Goal: Task Accomplishment & Management: Complete application form

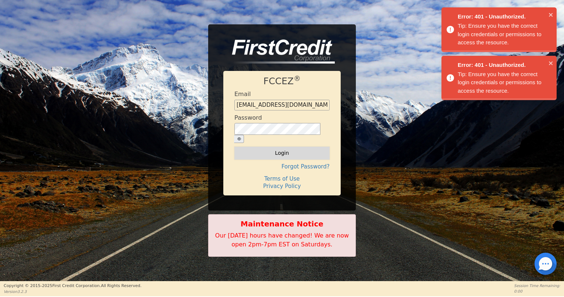
click at [263, 146] on button "Login" at bounding box center [281, 152] width 95 height 13
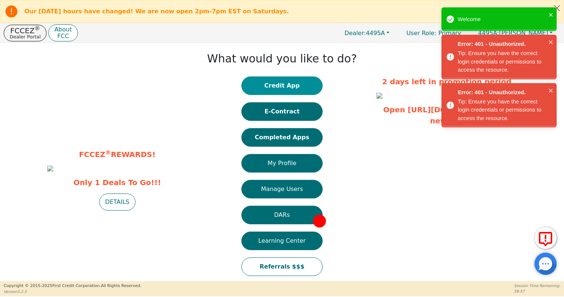
click at [285, 88] on button "Credit App" at bounding box center [281, 85] width 81 height 18
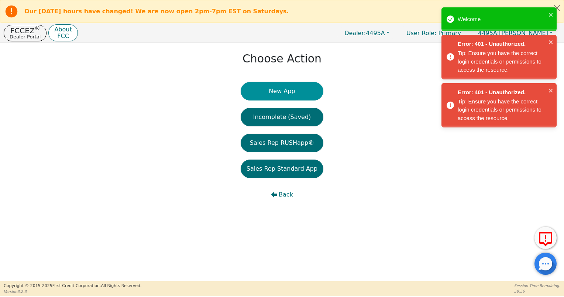
click at [281, 94] on button "New App" at bounding box center [281, 91] width 83 height 18
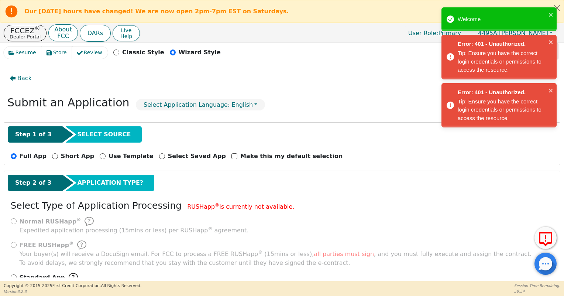
scroll to position [28, 0]
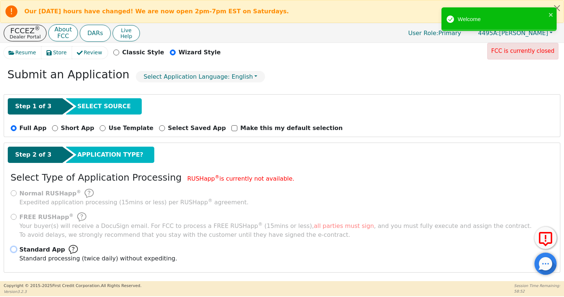
click at [11, 247] on input "Standard App Standard processing (twice daily) without expediting." at bounding box center [14, 249] width 6 height 6
radio input "true"
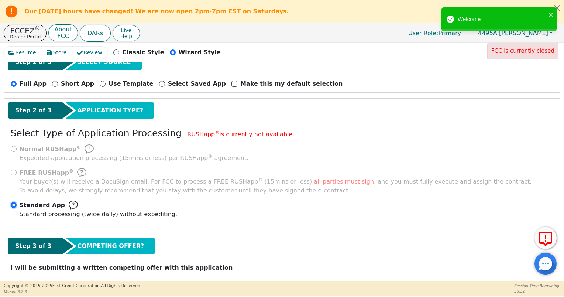
scroll to position [94, 0]
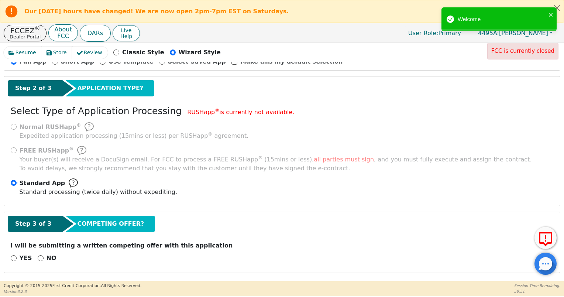
click at [46, 258] on p "NO" at bounding box center [51, 257] width 10 height 9
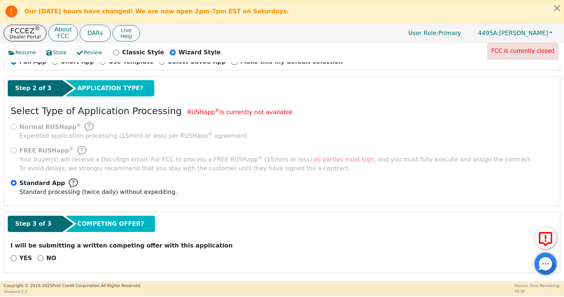
click at [208, 226] on div "Step 3 of 3 COMPETING OFFER?" at bounding box center [282, 223] width 548 height 16
click at [39, 257] on input "NO" at bounding box center [41, 258] width 6 height 6
radio input "true"
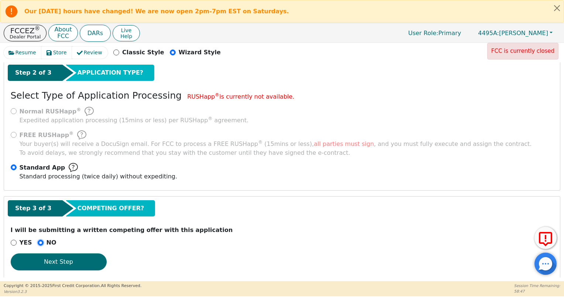
scroll to position [117, 0]
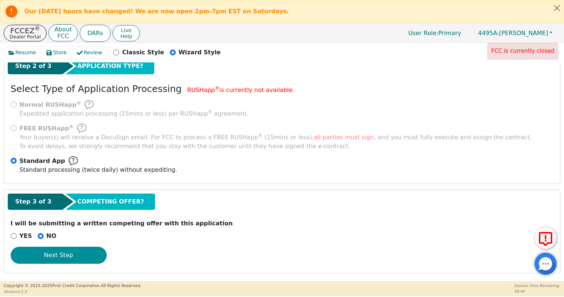
click at [72, 256] on button "Next Step" at bounding box center [59, 254] width 96 height 17
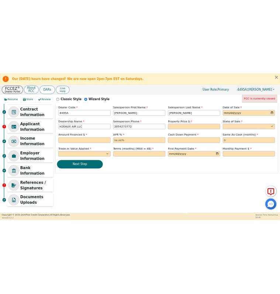
scroll to position [0, 0]
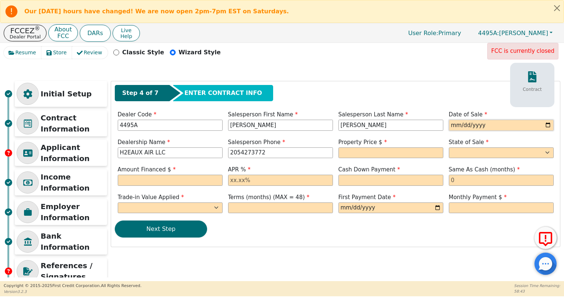
click at [544, 126] on input "date" at bounding box center [500, 124] width 105 height 11
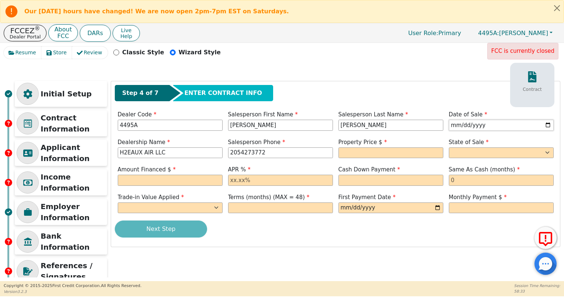
click at [545, 124] on input "[DATE]" at bounding box center [500, 124] width 105 height 11
type input "[DATE]"
click at [387, 153] on input "text" at bounding box center [390, 152] width 105 height 11
click at [510, 147] on select "AK AL AR AZ CA CO CT DC DE FL [GEOGRAPHIC_DATA] HI IA ID IL IN KS [GEOGRAPHIC_D…" at bounding box center [500, 152] width 105 height 11
click at [387, 151] on input "369.00" at bounding box center [390, 152] width 105 height 11
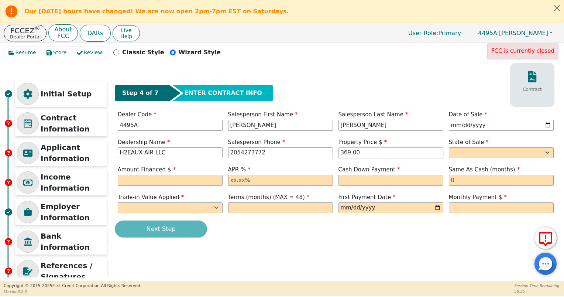
drag, startPoint x: 387, startPoint y: 150, endPoint x: 287, endPoint y: 161, distance: 100.8
click at [287, 161] on div "Step 4 of 7 ENTER CONTRACT INFO Contract Dealer Code 4495A Salesperson First Na…" at bounding box center [335, 163] width 448 height 165
type input "3699.00"
click at [455, 152] on select "AK AL AR AZ CA CO CT DC DE FL [GEOGRAPHIC_DATA] HI IA ID IL IN KS [GEOGRAPHIC_D…" at bounding box center [500, 152] width 105 height 11
select select "[GEOGRAPHIC_DATA]"
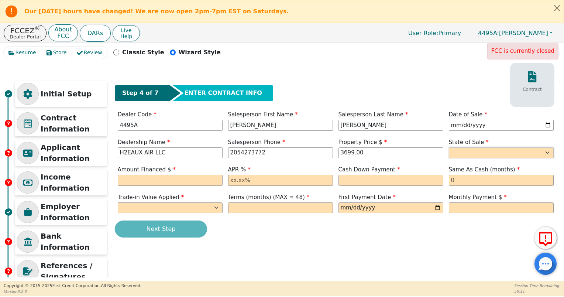
click at [448, 147] on select "AK AL AR AZ CA CO CT DC DE FL [GEOGRAPHIC_DATA] HI IA ID IL IN KS [GEOGRAPHIC_D…" at bounding box center [500, 152] width 105 height 11
click at [182, 177] on input "text" at bounding box center [170, 179] width 105 height 11
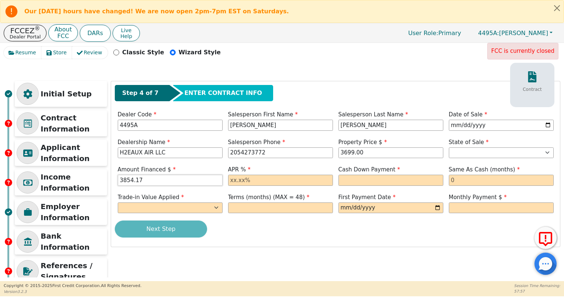
type input "3854.17"
click at [238, 179] on input "text" at bounding box center [280, 179] width 105 height 11
type input "20.00"
click at [357, 176] on input "text" at bounding box center [390, 179] width 105 height 11
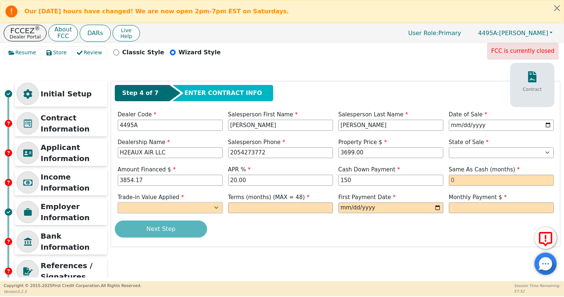
type input "150.00"
click at [206, 203] on select "Yes No" at bounding box center [170, 207] width 105 height 11
select select "n"
click at [118, 202] on select "Yes No" at bounding box center [170, 207] width 105 height 11
click at [246, 204] on input "text" at bounding box center [280, 207] width 105 height 11
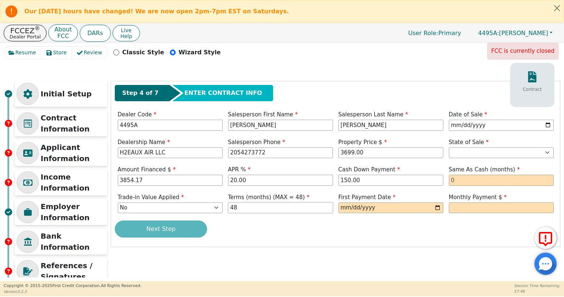
type input "48"
click at [436, 208] on input "date" at bounding box center [390, 207] width 105 height 11
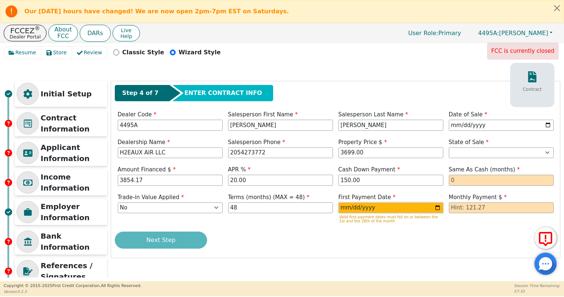
type input "[DATE]"
click at [469, 209] on input "text" at bounding box center [500, 207] width 105 height 11
type input "121.17"
click at [464, 233] on div "Next Step" at bounding box center [335, 239] width 441 height 17
click at [435, 207] on input "[DATE]" at bounding box center [390, 207] width 105 height 11
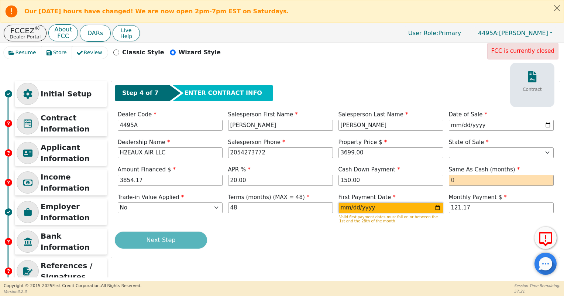
type input "[DATE]"
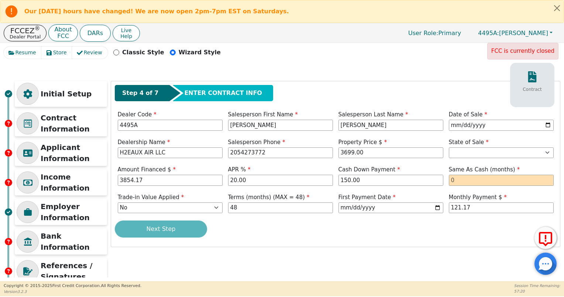
click at [375, 225] on div "Next Step" at bounding box center [335, 228] width 441 height 17
click at [165, 229] on div "Next Step" at bounding box center [335, 228] width 441 height 17
click at [456, 182] on input "text" at bounding box center [500, 179] width 105 height 11
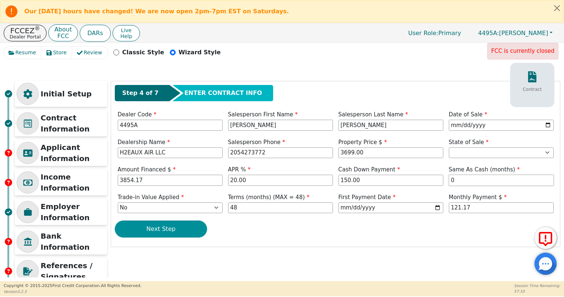
type input "0"
click at [174, 229] on button "Next Step" at bounding box center [161, 228] width 92 height 17
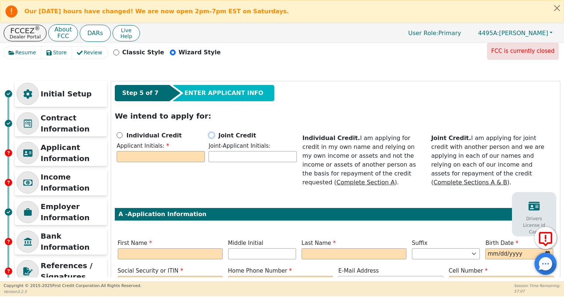
click at [214, 136] on input "Joint Credit" at bounding box center [211, 135] width 6 height 6
radio input "true"
click at [183, 159] on input "text" at bounding box center [161, 156] width 88 height 11
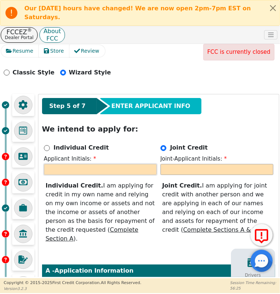
click at [111, 164] on input "text" at bounding box center [100, 169] width 113 height 11
click at [111, 148] on div "Individual Credit" at bounding box center [100, 148] width 113 height 9
click at [108, 164] on input "text" at bounding box center [100, 169] width 113 height 11
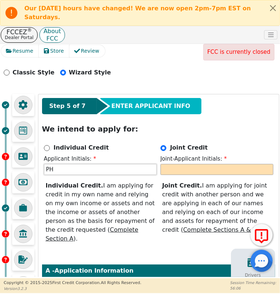
type input "PH"
click at [171, 170] on input "text" at bounding box center [216, 169] width 113 height 11
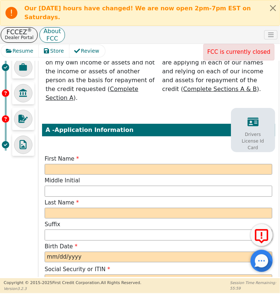
scroll to position [184, 0]
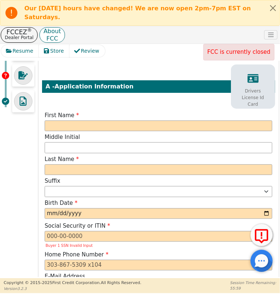
type input "EH"
click at [128, 121] on input "text" at bounding box center [159, 126] width 228 height 11
type input "P"
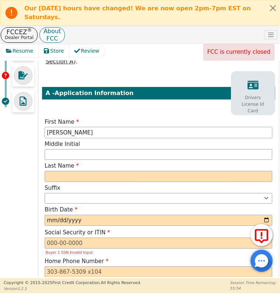
type input "[PERSON_NAME]"
type input "PH"
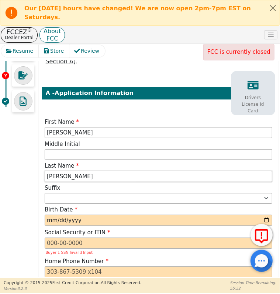
type input "[PERSON_NAME]"
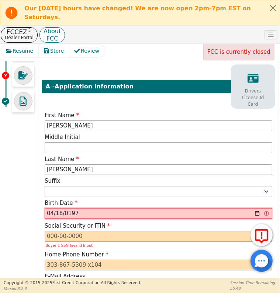
type input "[DATE]"
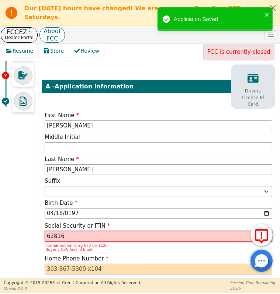
click at [114, 231] on input "62816" at bounding box center [159, 236] width 228 height 11
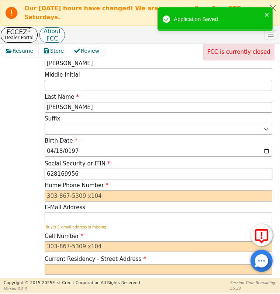
scroll to position [258, 0]
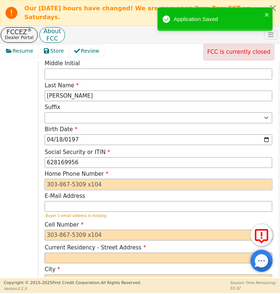
type input "***-**-9956"
click at [111, 179] on input "tel" at bounding box center [159, 184] width 228 height 11
click at [77, 179] on input "tel" at bounding box center [159, 184] width 228 height 11
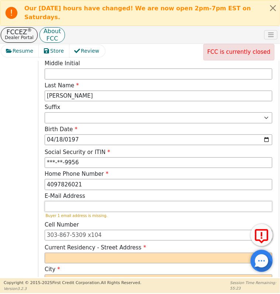
type input "[PHONE_NUMBER]"
click at [79, 201] on input "email" at bounding box center [159, 206] width 228 height 11
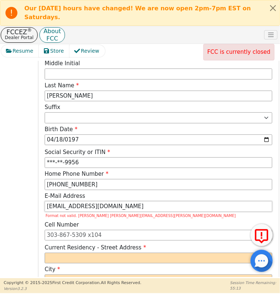
type input "[EMAIL_ADDRESS][DOMAIN_NAME]"
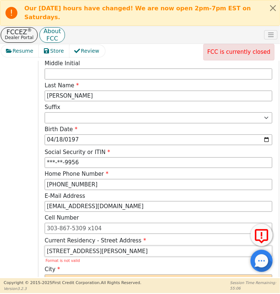
type input "[STREET_ADDRESS][PERSON_NAME]"
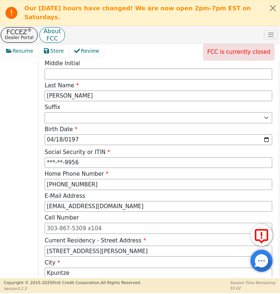
scroll to position [268, 0]
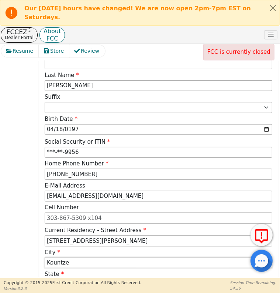
type input "Kountze"
select select "[GEOGRAPHIC_DATA]"
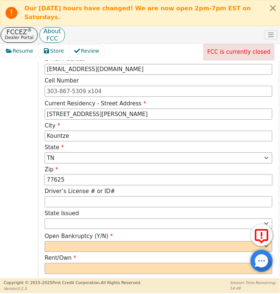
type input "77625"
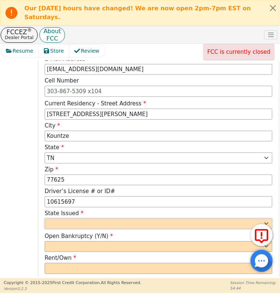
type input "********"
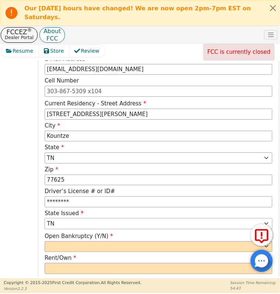
select select "[GEOGRAPHIC_DATA]"
select select "n"
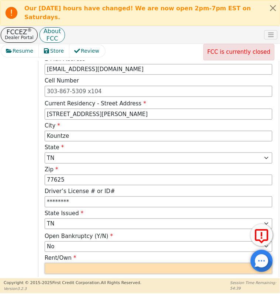
select select "Own"
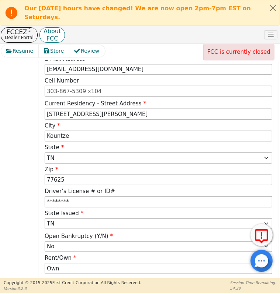
scroll to position [401, 0]
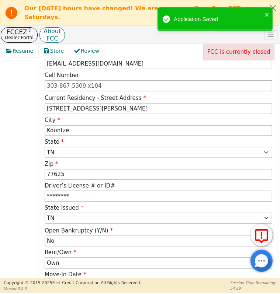
type input "2024-09"
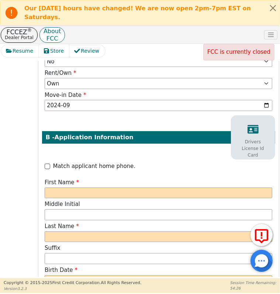
scroll to position [585, 0]
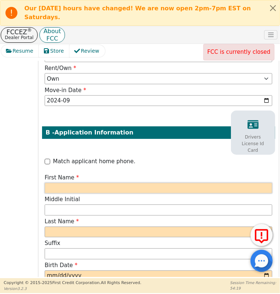
click at [90, 183] on input "text" at bounding box center [159, 188] width 228 height 11
type input "E"
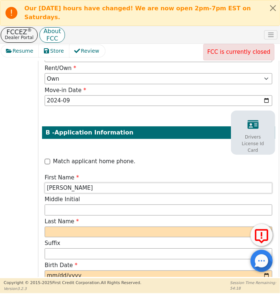
type input "[PERSON_NAME]"
type input "EH"
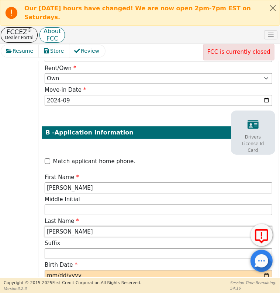
type input "[PERSON_NAME]"
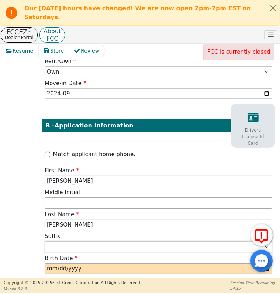
scroll to position [585, 0]
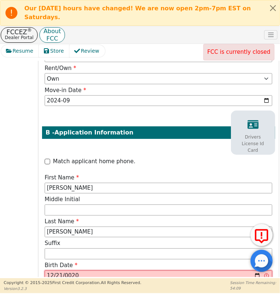
click at [96, 271] on input "0020-12-21" at bounding box center [159, 276] width 228 height 11
type input "[DATE]"
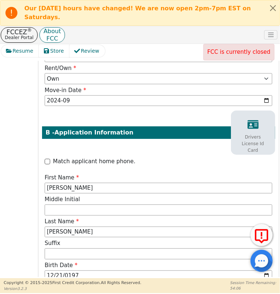
scroll to position [704, 0]
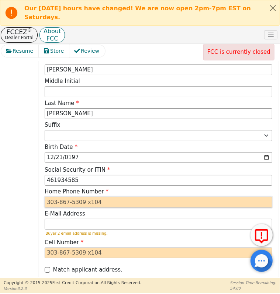
type input "***-**-4585"
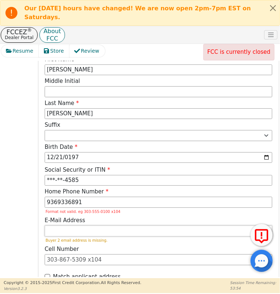
type input "[PHONE_NUMBER]"
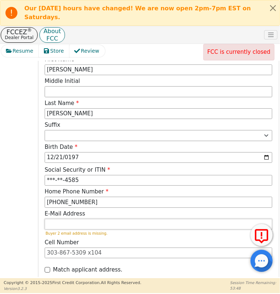
click at [78, 219] on input "email" at bounding box center [159, 224] width 228 height 11
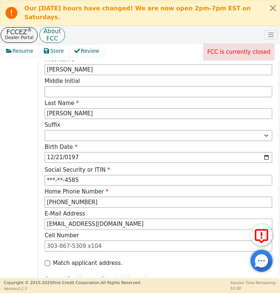
type input "[EMAIL_ADDRESS][DOMAIN_NAME]"
click at [48, 261] on input "Match applicant address." at bounding box center [48, 264] width 6 height 6
checkbox input "true"
type input "[STREET_ADDRESS][PERSON_NAME]"
type input "Kountze"
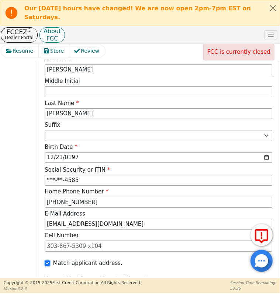
select select "[GEOGRAPHIC_DATA]"
type input "77625"
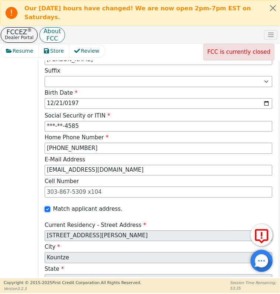
scroll to position [888, 0]
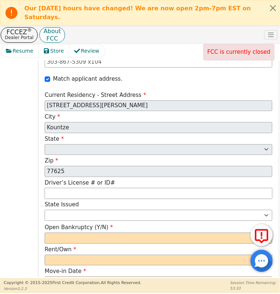
click at [100, 188] on input "text" at bounding box center [159, 193] width 228 height 11
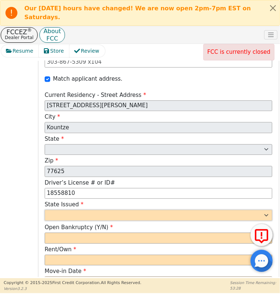
type input "********"
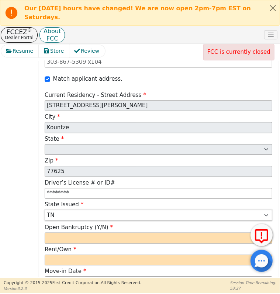
select select "[GEOGRAPHIC_DATA]"
select select "n"
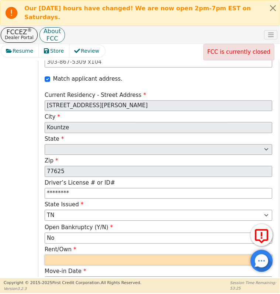
select select "Own"
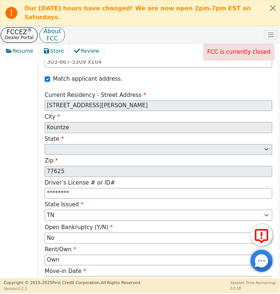
click at [105, 277] on input "month" at bounding box center [159, 282] width 228 height 11
click at [78, 277] on input "month" at bounding box center [159, 282] width 228 height 11
type input "2024-09"
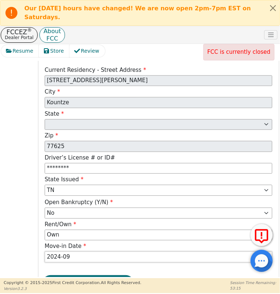
scroll to position [929, 0]
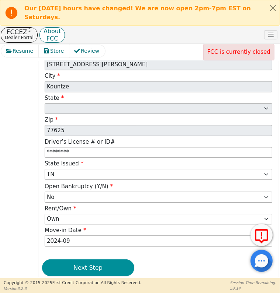
click at [109, 260] on button "Next Step" at bounding box center [88, 268] width 92 height 17
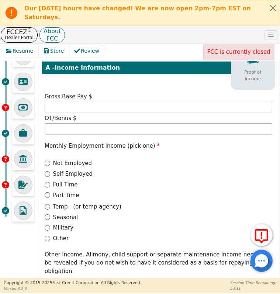
scroll to position [36, 0]
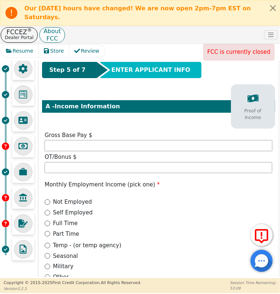
click at [111, 142] on input "text" at bounding box center [159, 146] width 228 height 11
click at [60, 141] on input "text" at bounding box center [159, 146] width 228 height 11
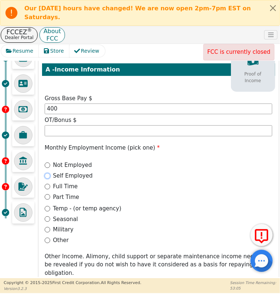
type input "400.00"
click at [49, 173] on input "Self Employed" at bounding box center [48, 176] width 6 height 6
radio input "true"
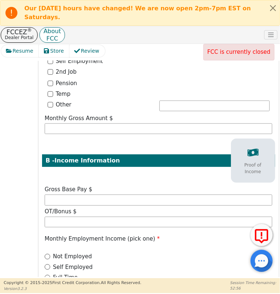
scroll to position [368, 0]
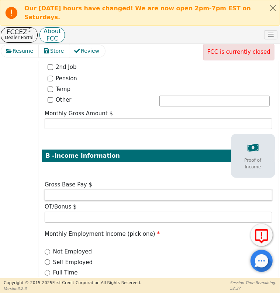
click at [240, 190] on input "text" at bounding box center [159, 195] width 228 height 11
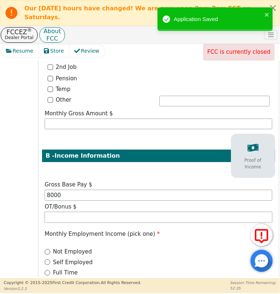
type input "8000.00"
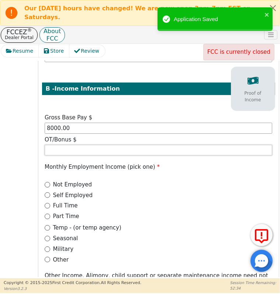
scroll to position [442, 0]
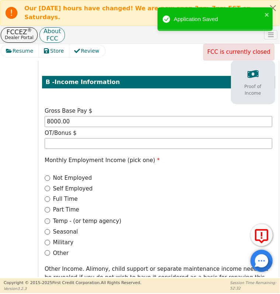
click at [66, 195] on label "Full Time" at bounding box center [65, 199] width 25 height 8
click at [50, 197] on input "Full Time" at bounding box center [48, 200] width 6 height 6
radio input "true"
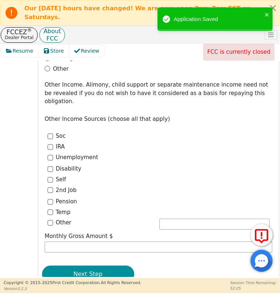
click at [110, 266] on button "Next Step" at bounding box center [88, 274] width 92 height 17
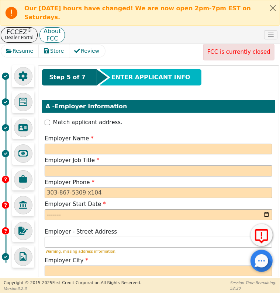
scroll to position [37, 0]
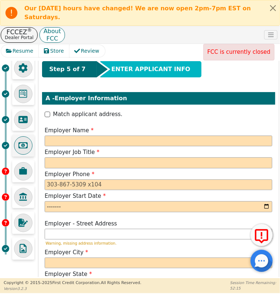
click at [30, 143] on div at bounding box center [23, 145] width 18 height 18
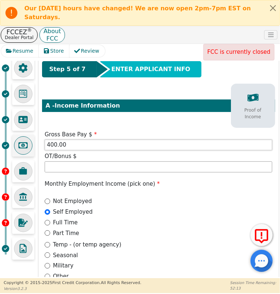
drag, startPoint x: 111, startPoint y: 145, endPoint x: 16, endPoint y: 152, distance: 95.1
type input "8000.00"
click at [61, 220] on label "Full Time" at bounding box center [65, 223] width 25 height 8
click at [50, 220] on input "Full Time" at bounding box center [48, 223] width 6 height 6
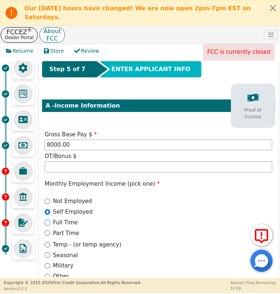
radio input "true"
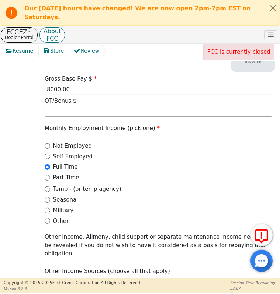
scroll to position [443, 0]
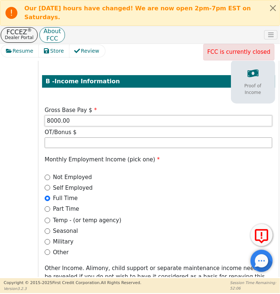
drag, startPoint x: 80, startPoint y: 111, endPoint x: 31, endPoint y: 113, distance: 49.1
click at [31, 113] on div "Step 4 of 7 ENTER CONTRACT INFO Contract Dealer Code 4495A Salesperson First Na…" at bounding box center [140, 63] width 278 height 825
type input "400.00"
click at [47, 185] on input "Self Employed" at bounding box center [48, 188] width 6 height 6
radio input "true"
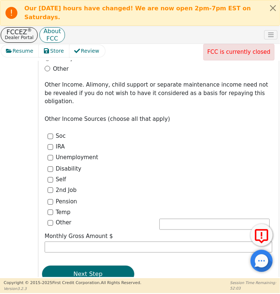
click at [106, 266] on button "Next Step" at bounding box center [88, 274] width 92 height 17
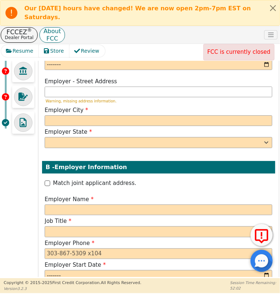
scroll to position [0, 0]
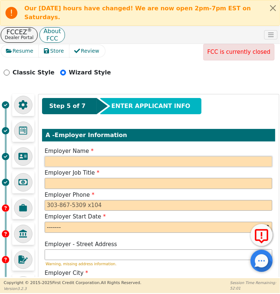
click at [103, 156] on input "text" at bounding box center [159, 161] width 228 height 11
click at [70, 160] on input "text" at bounding box center [159, 161] width 228 height 11
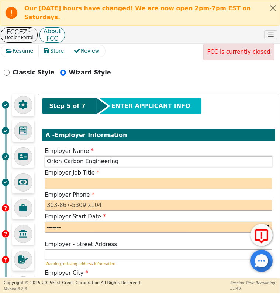
type input "Orion Carbon Engineering"
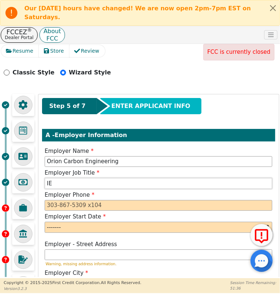
click at [111, 181] on input "IE" at bounding box center [159, 183] width 228 height 11
type input "IE Technician"
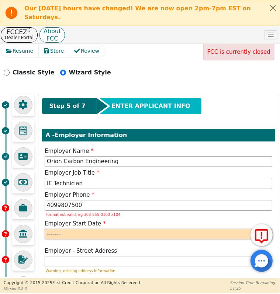
type input "[PHONE_NUMBER]"
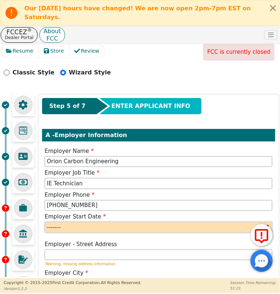
click at [56, 222] on input "month" at bounding box center [159, 227] width 228 height 11
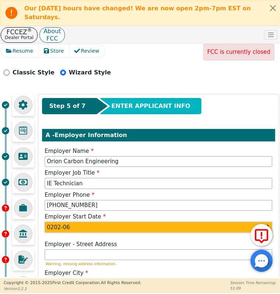
type input "2024-06"
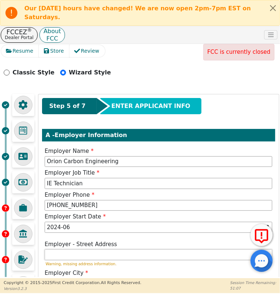
click at [72, 256] on input "text" at bounding box center [159, 255] width 228 height 11
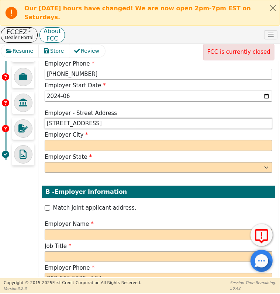
scroll to position [148, 0]
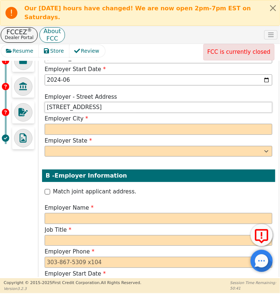
type input "[STREET_ADDRESS]"
click at [82, 125] on input "text" at bounding box center [159, 129] width 228 height 11
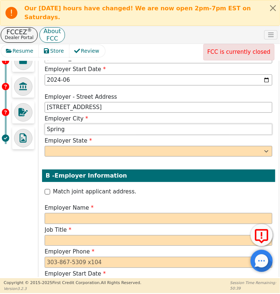
type input "Spring"
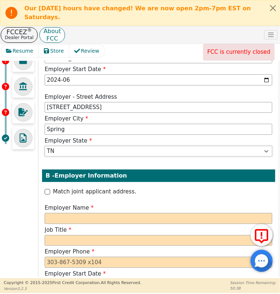
select select "[GEOGRAPHIC_DATA]"
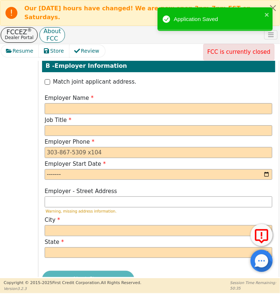
scroll to position [258, 0]
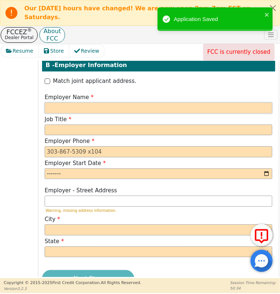
click at [89, 103] on input "text" at bounding box center [159, 108] width 228 height 11
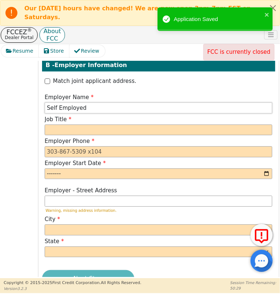
type input "Self Employed"
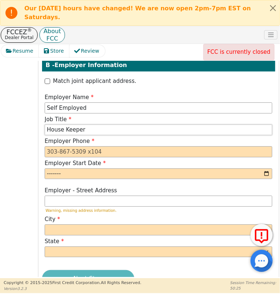
type input "House Keeper"
click at [80, 152] on input "tel" at bounding box center [159, 151] width 228 height 11
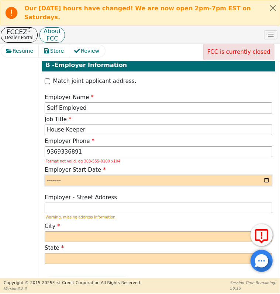
type input "[PHONE_NUMBER]"
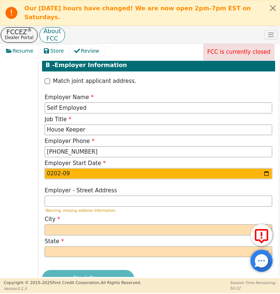
type input "2024-09"
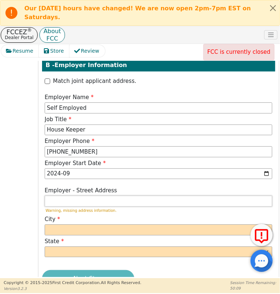
click at [89, 200] on input "text" at bounding box center [159, 201] width 228 height 11
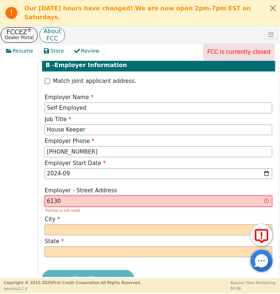
type input "[STREET_ADDRESS][PERSON_NAME]"
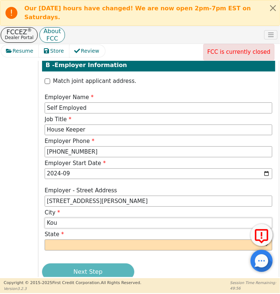
type input "Kountze"
select select "[GEOGRAPHIC_DATA]"
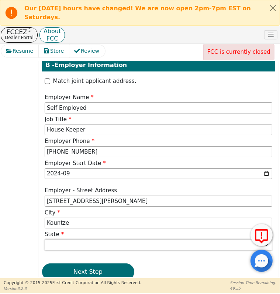
scroll to position [272, 0]
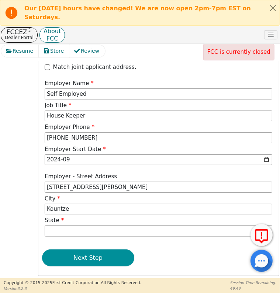
click at [96, 252] on button "Next Step" at bounding box center [88, 258] width 92 height 17
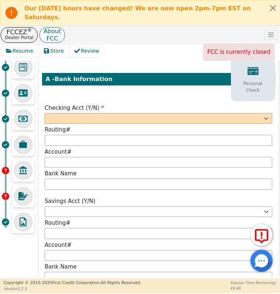
scroll to position [51, 0]
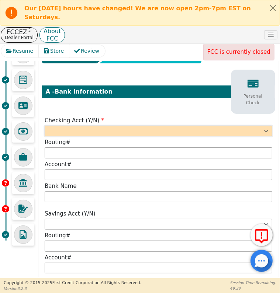
click at [95, 128] on select "Yes No" at bounding box center [159, 131] width 228 height 11
select select "y"
click at [45, 126] on select "Yes No" at bounding box center [159, 131] width 228 height 11
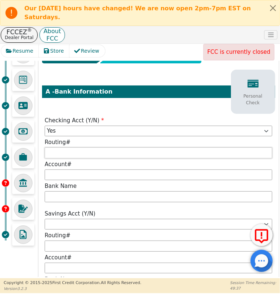
click at [81, 148] on input "text" at bounding box center [159, 153] width 228 height 11
type input "*********"
click at [86, 170] on input "text" at bounding box center [159, 175] width 228 height 11
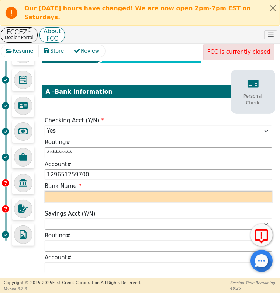
type input "**********"
click at [97, 193] on input "text" at bounding box center [159, 196] width 228 height 11
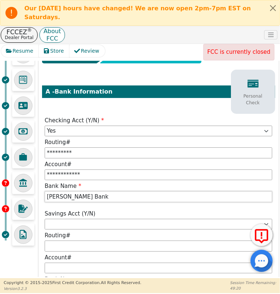
type input "[PERSON_NAME] Bank"
select select "n"
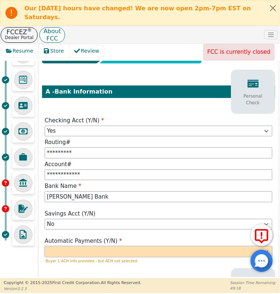
select select "y"
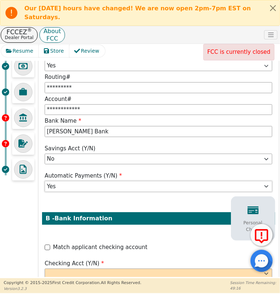
scroll to position [125, 0]
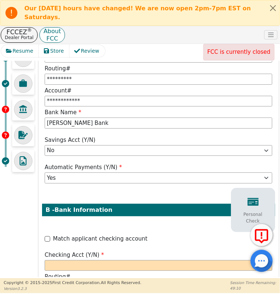
click at [115, 237] on label "Match applicant checking account" at bounding box center [100, 239] width 94 height 8
click at [50, 237] on input "Match applicant checking account" at bounding box center [48, 239] width 6 height 6
checkbox input "true"
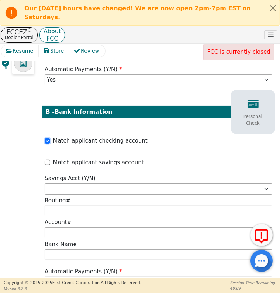
scroll to position [235, 0]
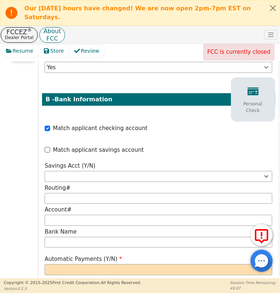
click at [114, 148] on label "Match applicant savings account" at bounding box center [98, 150] width 91 height 8
click at [50, 148] on input "Match applicant savings account" at bounding box center [48, 150] width 6 height 6
checkbox input "true"
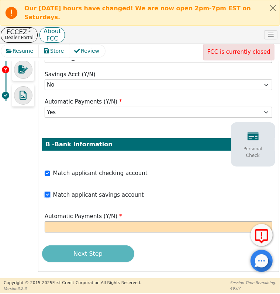
scroll to position [186, 0]
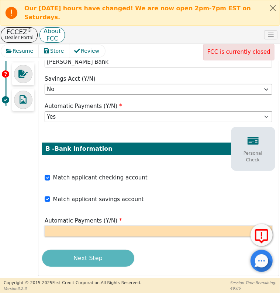
click at [124, 226] on select "Yes No" at bounding box center [159, 231] width 228 height 11
select select "y"
click at [45, 226] on select "Yes No" at bounding box center [159, 231] width 228 height 11
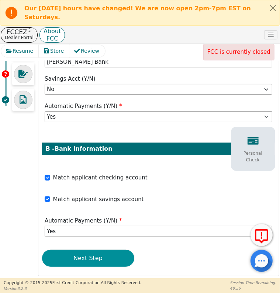
click at [110, 255] on button "Next Step" at bounding box center [88, 258] width 92 height 17
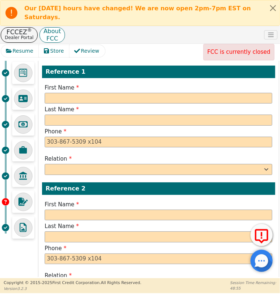
scroll to position [0, 0]
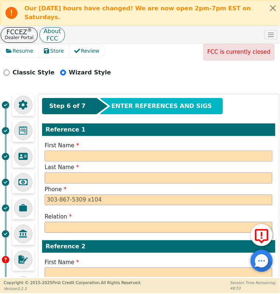
click at [98, 156] on input "text" at bounding box center [159, 156] width 228 height 11
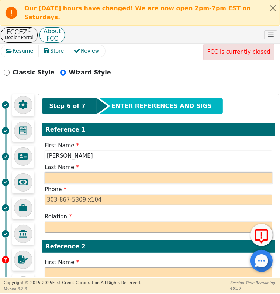
type input "[PERSON_NAME]"
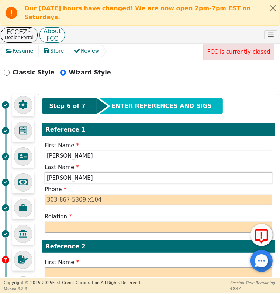
type input "[PERSON_NAME]"
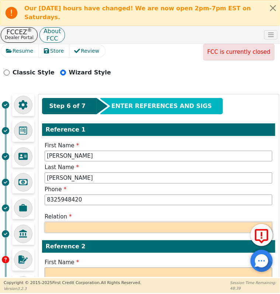
type input "[PHONE_NUMBER]"
click at [77, 225] on select "FATHER MOTHER SISTER BROTHER DAUGHTER SON CO-WORKER NEIGHBOR FRIEND COUSIN G-MO…" at bounding box center [159, 227] width 228 height 11
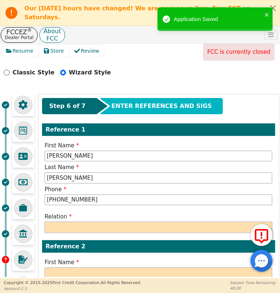
select select "FRIEND"
click at [45, 222] on select "FATHER MOTHER SISTER BROTHER DAUGHTER SON CO-WORKER NEIGHBOR FRIEND COUSIN G-MO…" at bounding box center [159, 227] width 228 height 11
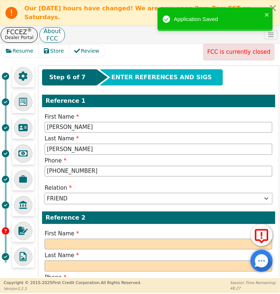
scroll to position [74, 0]
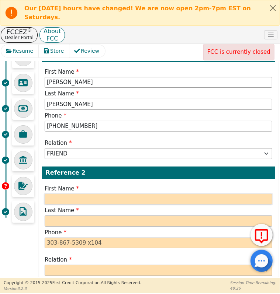
click at [81, 197] on input "text" at bounding box center [159, 199] width 228 height 11
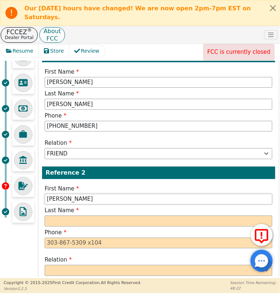
type input "[PERSON_NAME]"
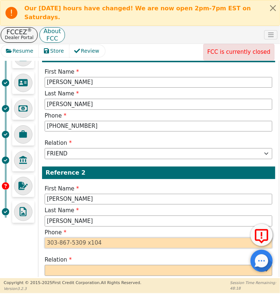
type input "[PERSON_NAME]"
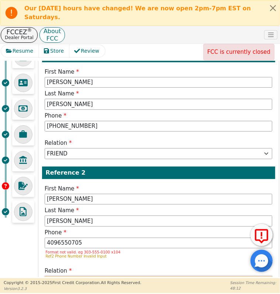
type input "[PHONE_NUMBER]"
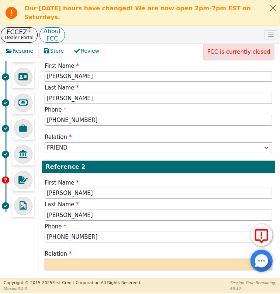
click at [93, 259] on select "FATHER MOTHER SISTER BROTHER DAUGHTER SON CO-WORKER NEIGHBOR FRIEND COUSIN G-MO…" at bounding box center [159, 264] width 228 height 11
select select "FRIEND"
click at [45, 259] on select "FATHER MOTHER SISTER BROTHER DAUGHTER SON CO-WORKER NEIGHBOR FRIEND COUSIN G-MO…" at bounding box center [159, 264] width 228 height 11
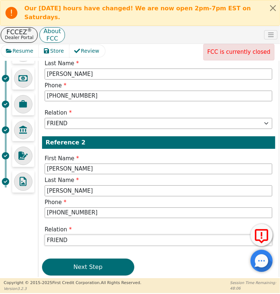
scroll to position [113, 0]
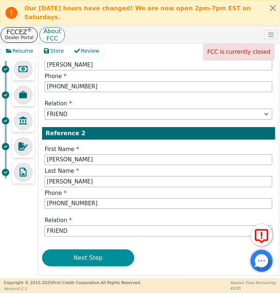
click at [101, 250] on button "Next Step" at bounding box center [88, 258] width 92 height 17
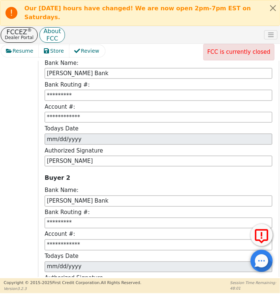
scroll to position [615, 0]
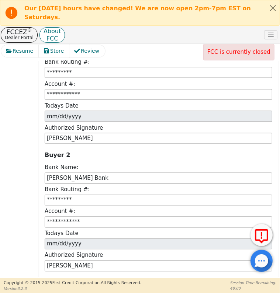
click at [86, 285] on button "Next Step" at bounding box center [88, 293] width 92 height 17
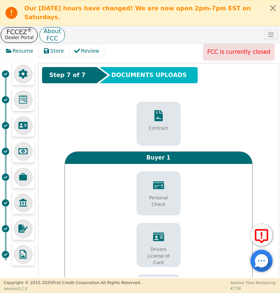
scroll to position [68, 0]
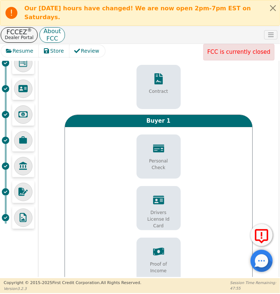
click at [155, 209] on p "Drivers License Id Card" at bounding box center [158, 219] width 33 height 20
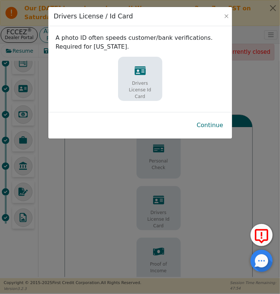
click at [149, 84] on p "Drivers License Id Card" at bounding box center [140, 90] width 33 height 20
click at [217, 129] on button "Continue" at bounding box center [210, 125] width 38 height 17
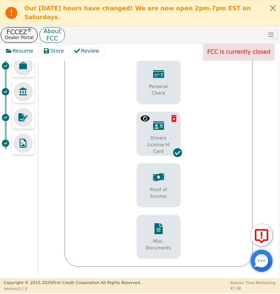
scroll to position [179, 0]
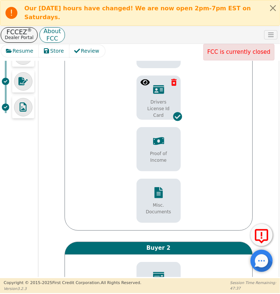
click at [167, 153] on div "Proof of Income" at bounding box center [158, 149] width 41 height 35
click at [163, 197] on div "Misc. Documents" at bounding box center [158, 201] width 41 height 35
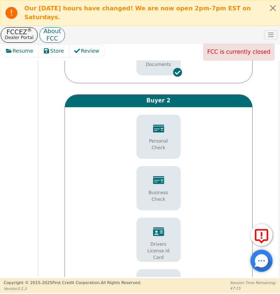
scroll to position [363, 0]
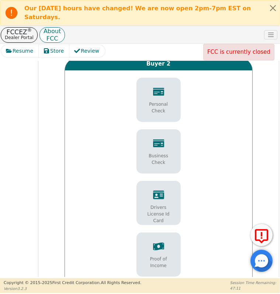
click at [167, 197] on div "Drivers License Id Card" at bounding box center [158, 207] width 41 height 42
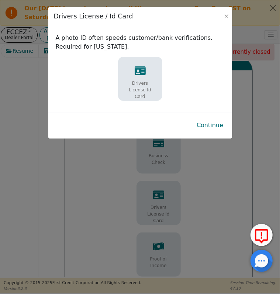
click at [157, 94] on div "Drivers License Id Card" at bounding box center [140, 83] width 41 height 42
click at [215, 126] on button "Continue" at bounding box center [210, 125] width 38 height 17
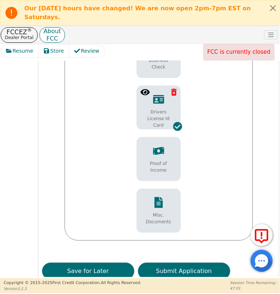
scroll to position [474, 0]
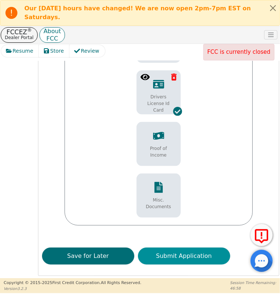
click at [193, 256] on button "Submit Application" at bounding box center [184, 256] width 92 height 17
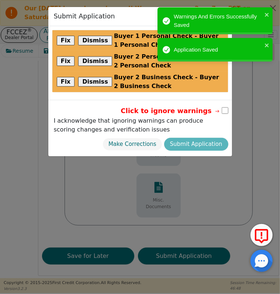
click at [226, 112] on input "checkbox" at bounding box center [225, 110] width 7 height 7
checkbox input "true"
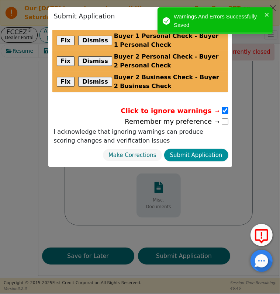
click at [199, 156] on button "Submit Application" at bounding box center [196, 155] width 64 height 13
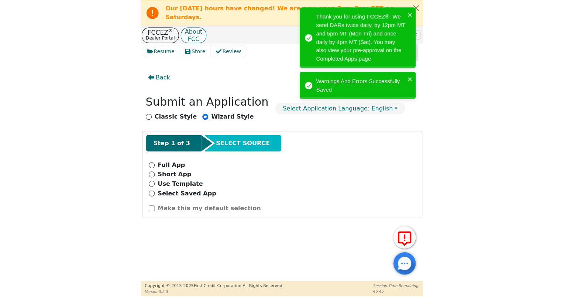
scroll to position [0, 0]
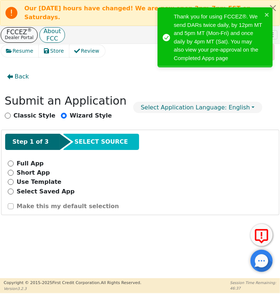
click at [21, 35] on p "Dealer Portal" at bounding box center [19, 38] width 29 height 6
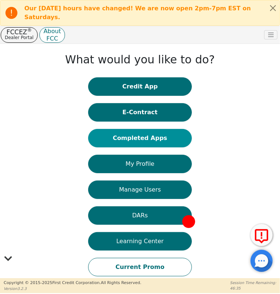
click at [139, 132] on button "Completed Apps" at bounding box center [139, 138] width 103 height 18
